Goal: Contribute content

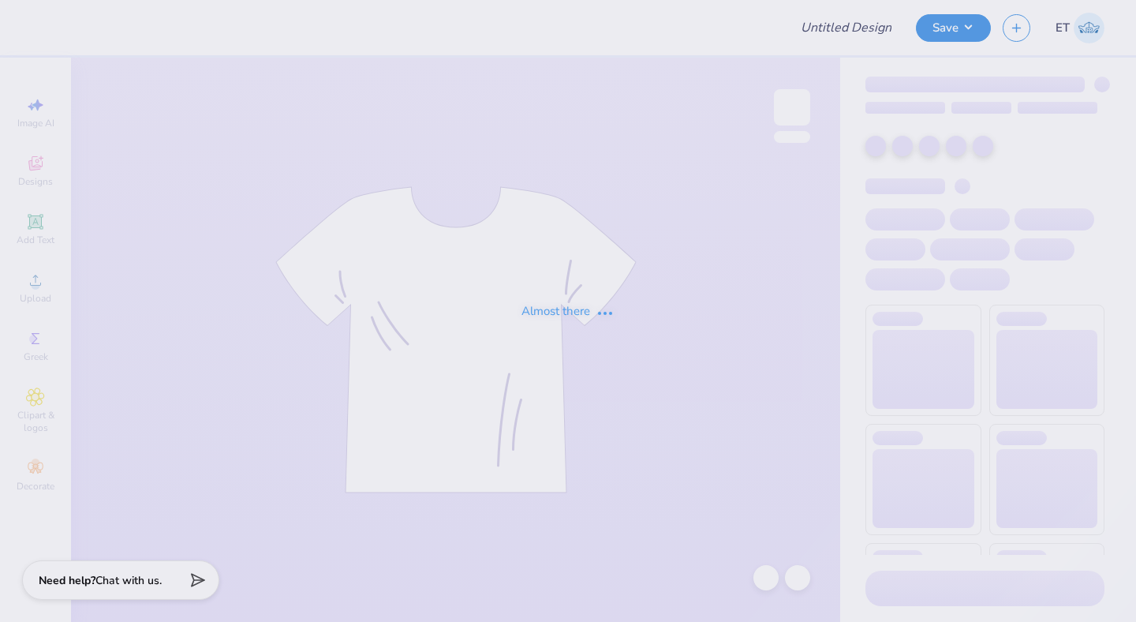
type input "[PERSON_NAME] : [GEOGRAPHIC_DATA][US_STATE]"
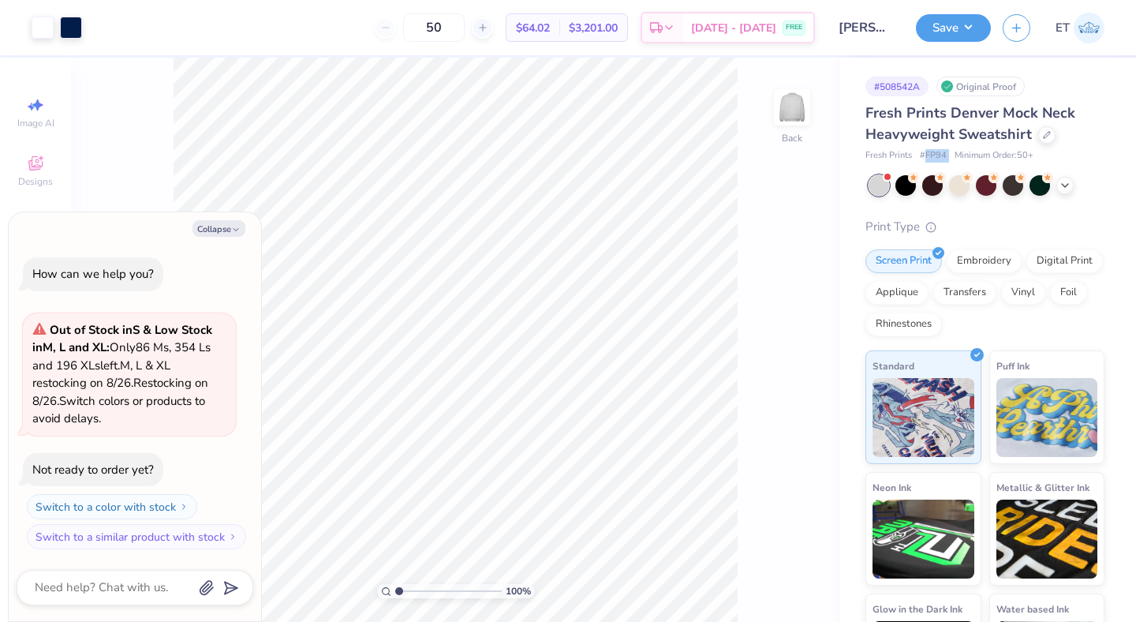
drag, startPoint x: 925, startPoint y: 155, endPoint x: 954, endPoint y: 158, distance: 29.3
click at [954, 158] on div "Fresh Prints # FP94 Minimum Order: 50 +" at bounding box center [984, 155] width 239 height 13
click at [952, 158] on div "Fresh Prints # FP94 Minimum Order: 50 +" at bounding box center [984, 155] width 239 height 13
click at [73, 21] on div at bounding box center [71, 26] width 22 height 22
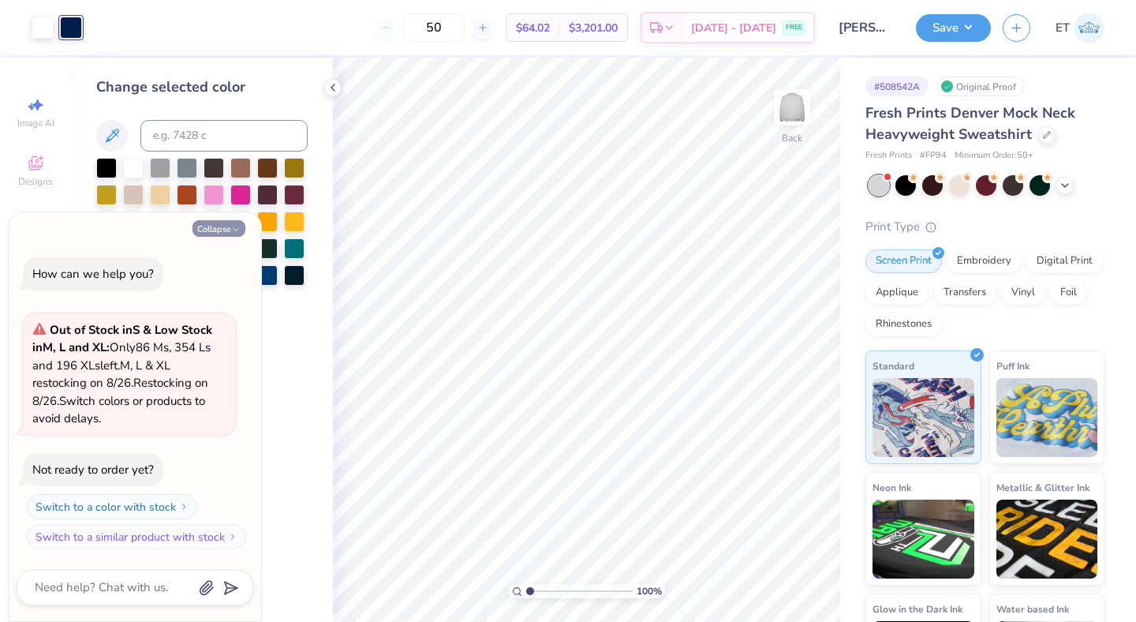
click at [221, 223] on button "Collapse" at bounding box center [219, 228] width 53 height 17
type textarea "x"
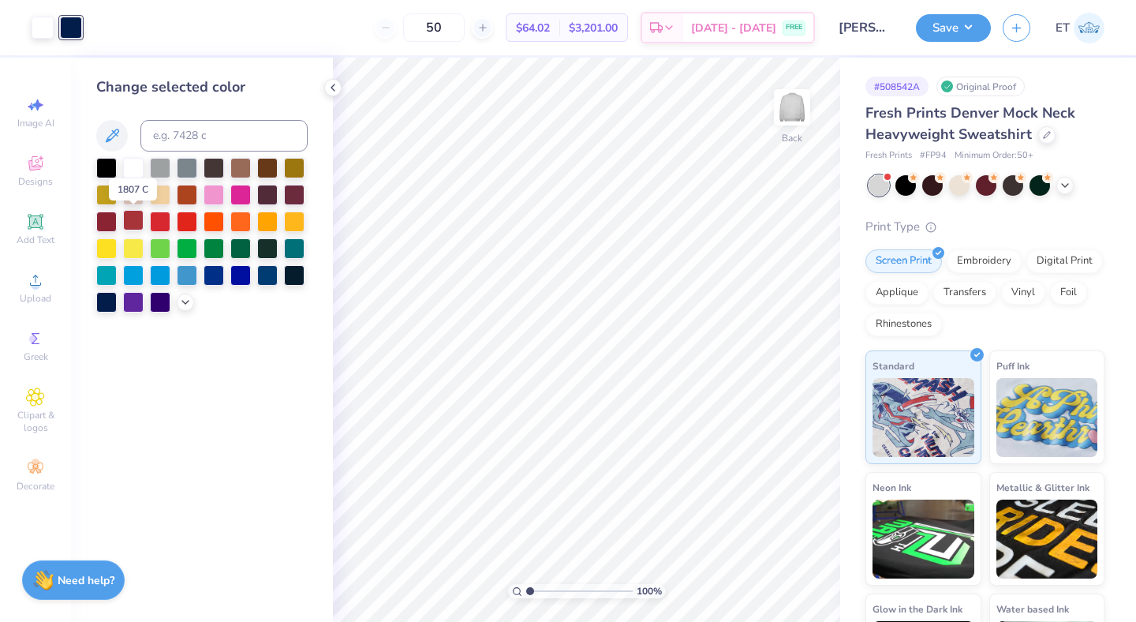
click at [125, 222] on div at bounding box center [133, 220] width 21 height 21
click at [184, 305] on icon at bounding box center [185, 300] width 13 height 13
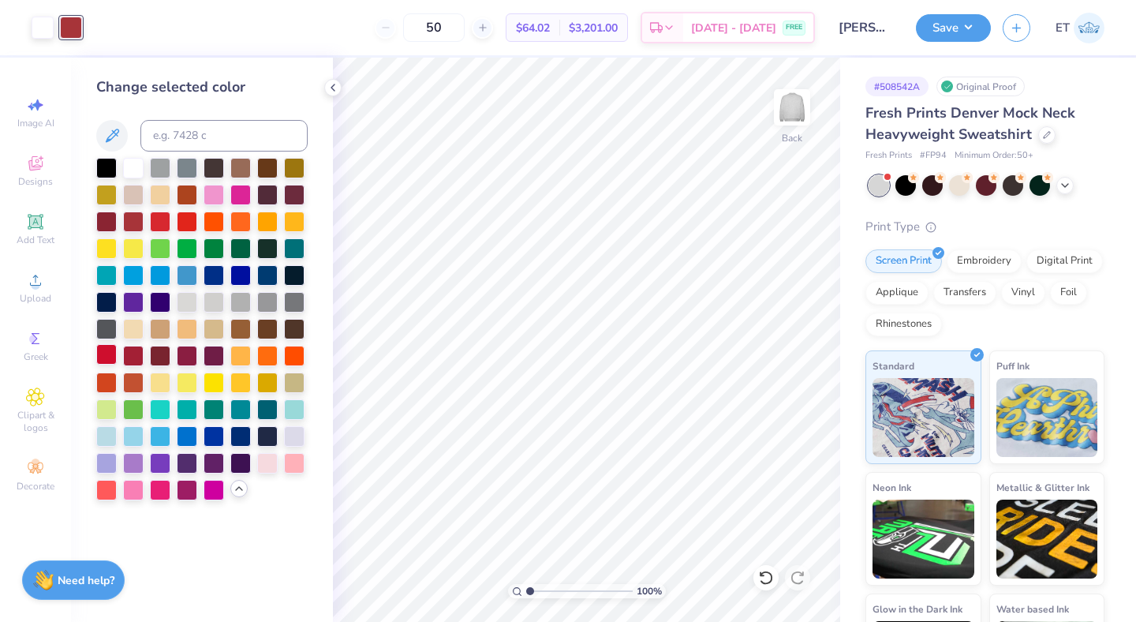
click at [110, 353] on div at bounding box center [106, 354] width 21 height 21
click at [983, 32] on button "Save" at bounding box center [953, 26] width 75 height 28
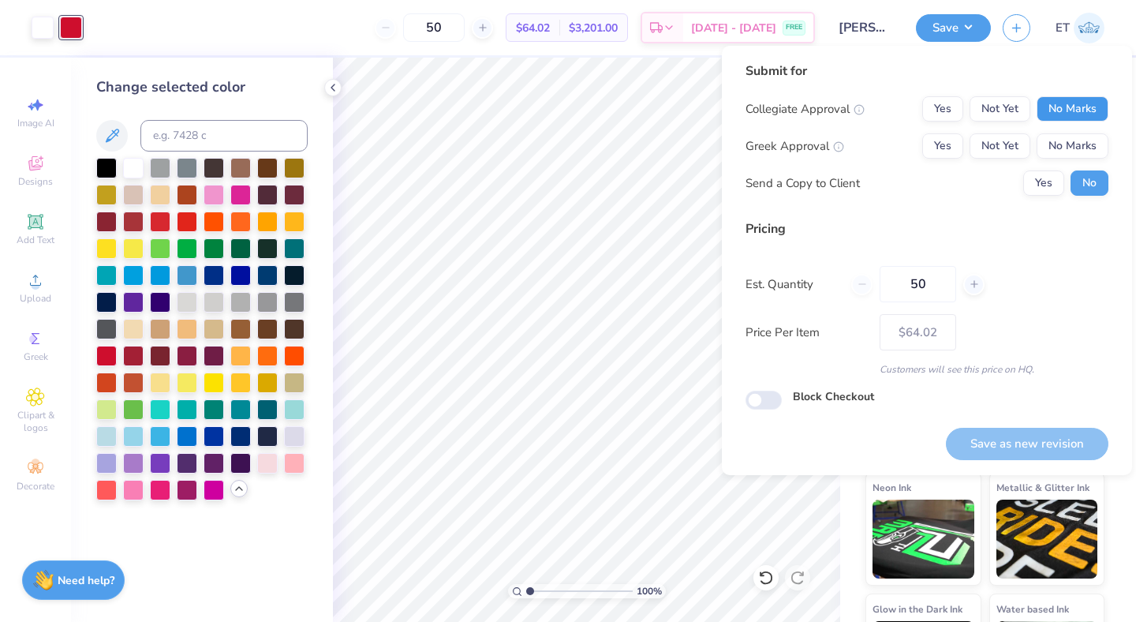
click at [1039, 103] on button "No Marks" at bounding box center [1073, 108] width 72 height 25
click at [1064, 149] on button "No Marks" at bounding box center [1073, 145] width 72 height 25
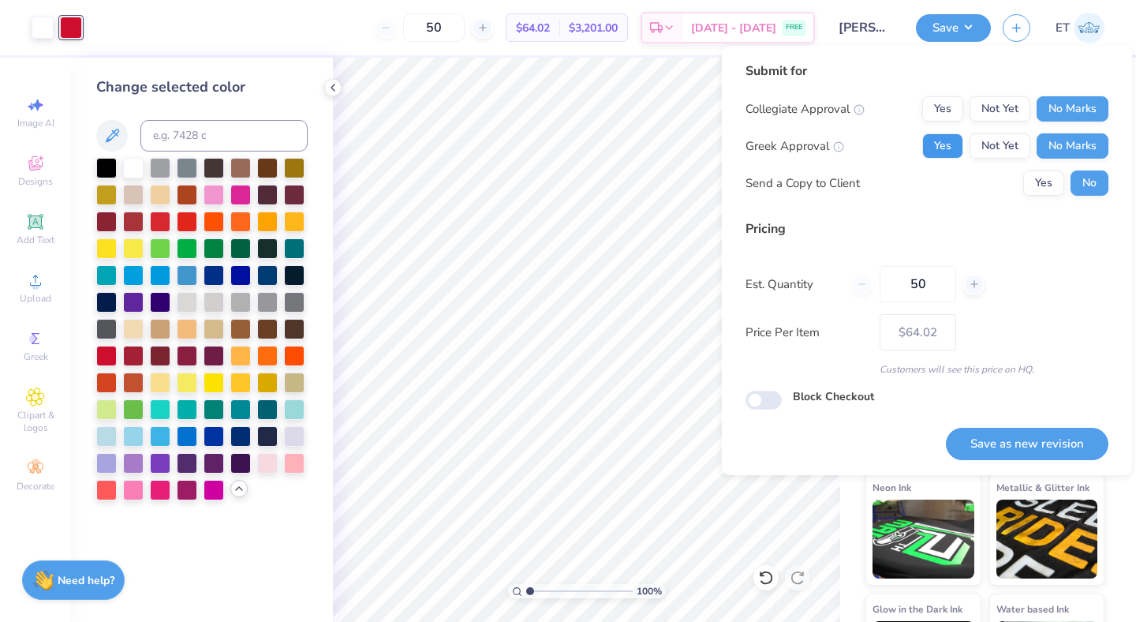
click at [942, 144] on button "Yes" at bounding box center [942, 145] width 41 height 25
click at [1006, 447] on button "Save as new revision" at bounding box center [1027, 444] width 163 height 32
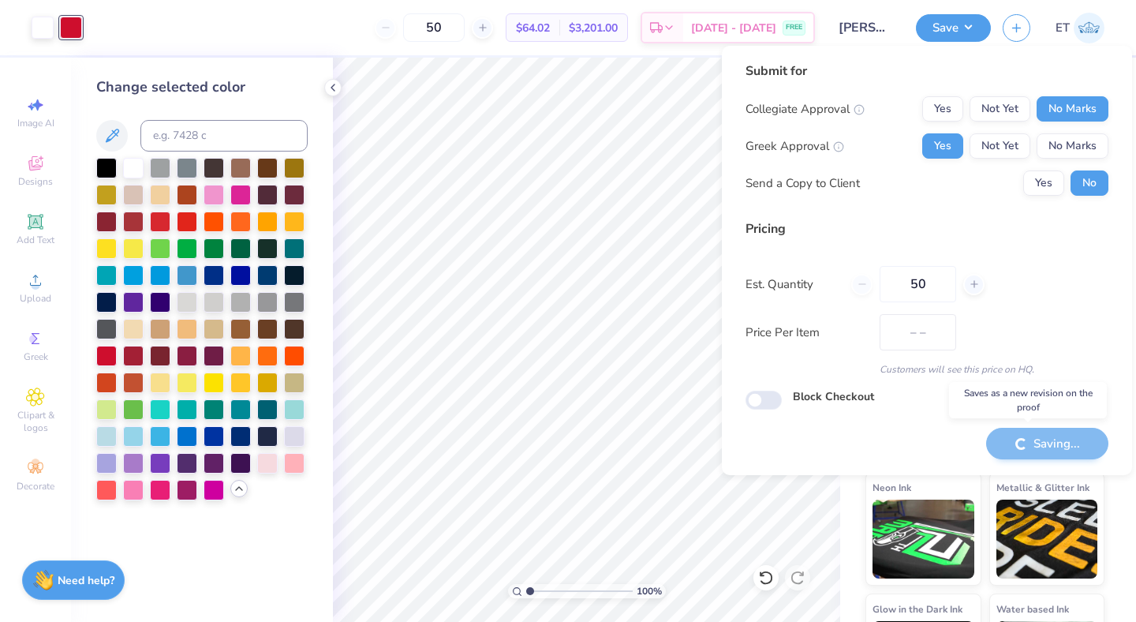
type input "$64.02"
